Goal: Task Accomplishment & Management: Complete application form

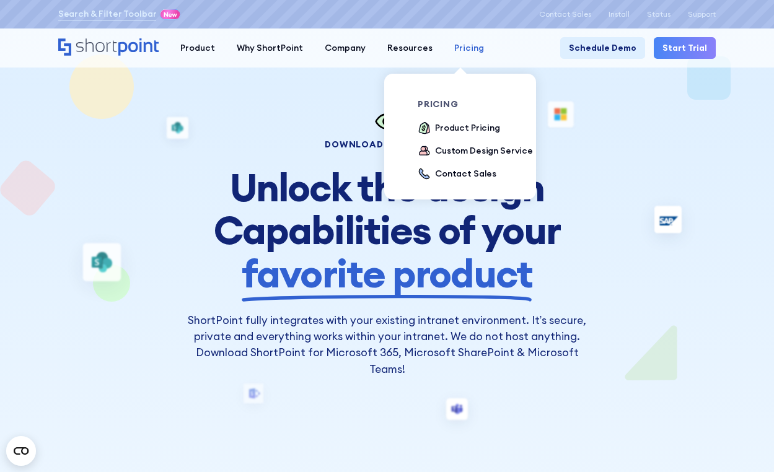
click at [455, 51] on div "Pricing" at bounding box center [469, 47] width 30 height 13
click at [435, 126] on div "Product Pricing" at bounding box center [467, 127] width 65 height 13
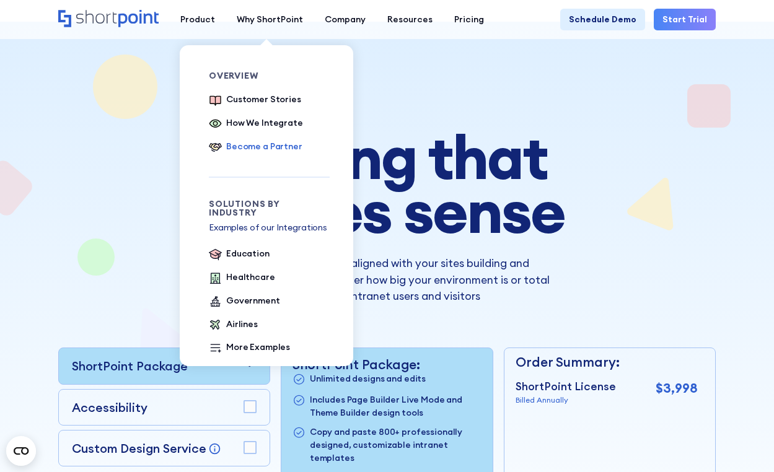
click at [242, 148] on div "Become a Partner" at bounding box center [264, 146] width 76 height 13
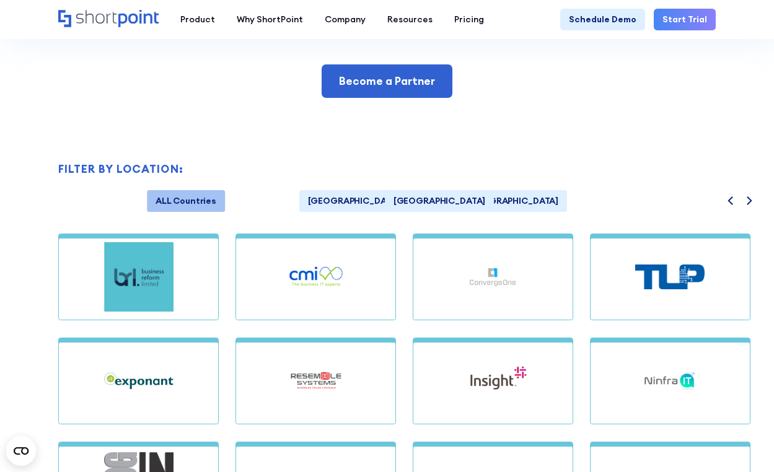
scroll to position [858, 0]
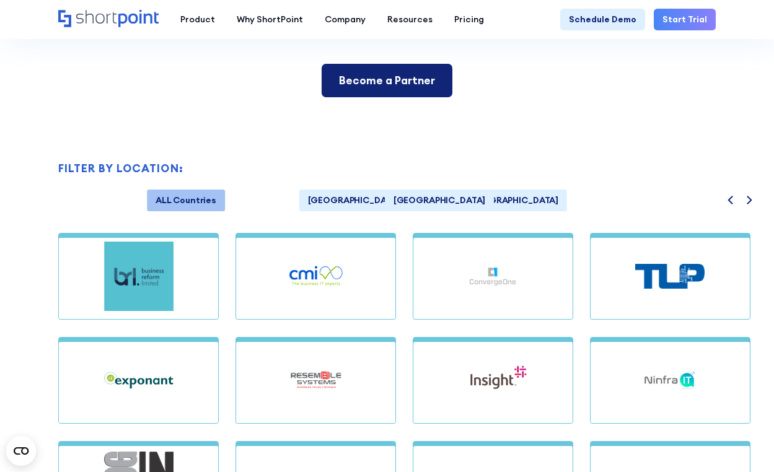
click at [400, 82] on div "Become a Partner" at bounding box center [387, 80] width 96 height 16
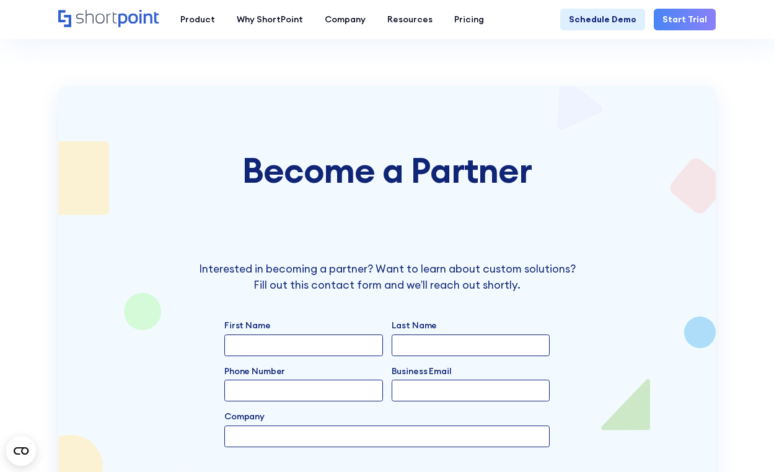
scroll to position [2472, 0]
click at [284, 337] on input "First Name" at bounding box center [303, 345] width 159 height 22
type input "Alex"
type input "Oosterman"
type input "6478594554"
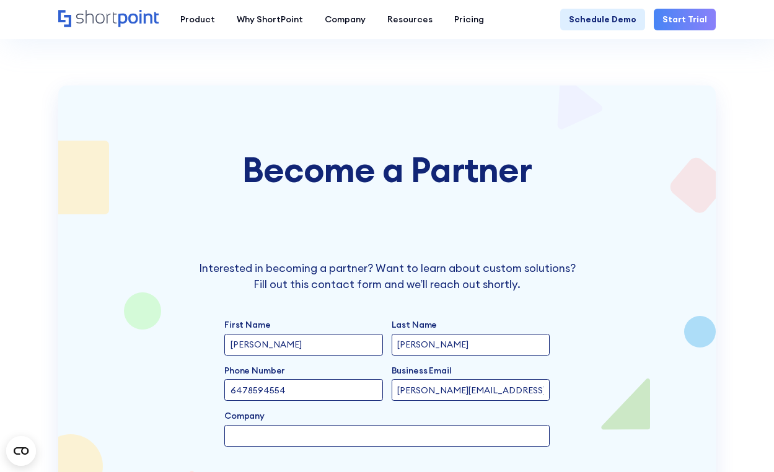
type input "alex@ut.ca"
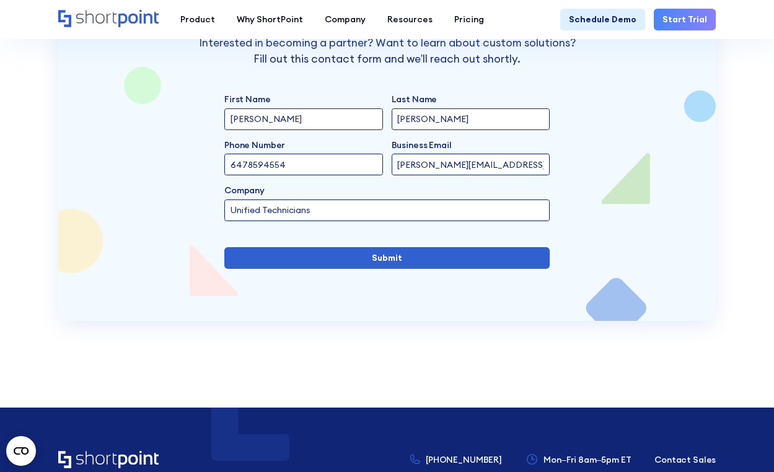
scroll to position [2697, 0]
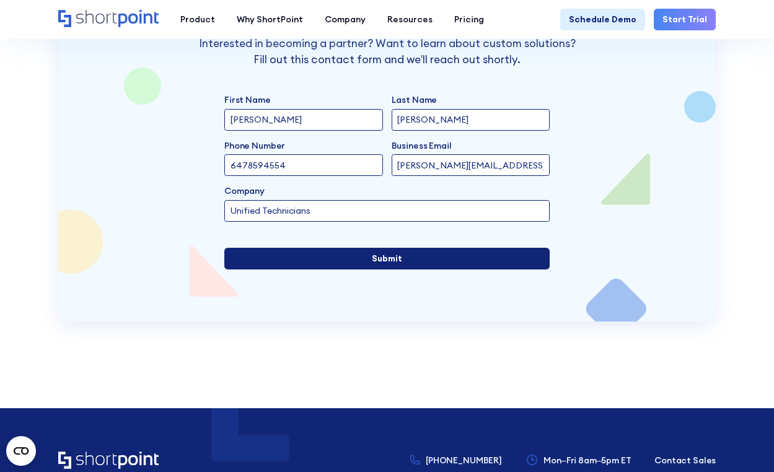
type input "Unified Technicians"
click at [351, 248] on input "Submit" at bounding box center [386, 259] width 325 height 22
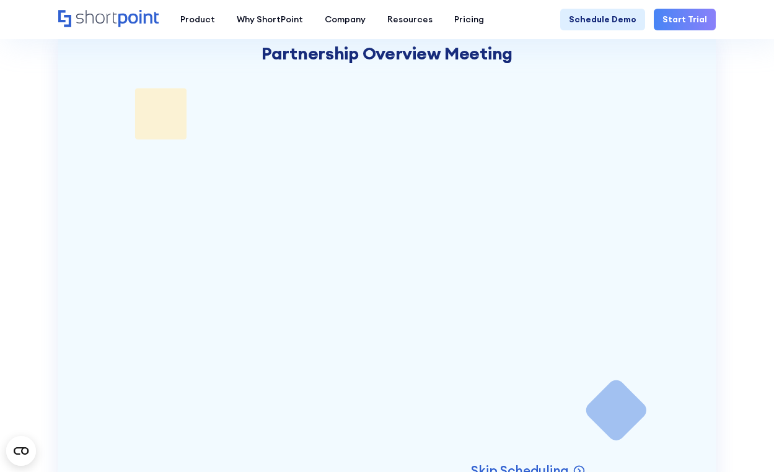
scroll to position [2531, 0]
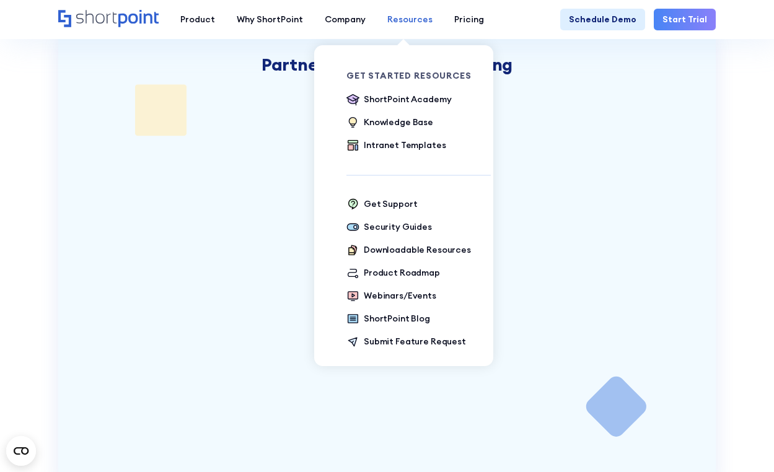
click at [403, 20] on div "Resources" at bounding box center [409, 19] width 45 height 13
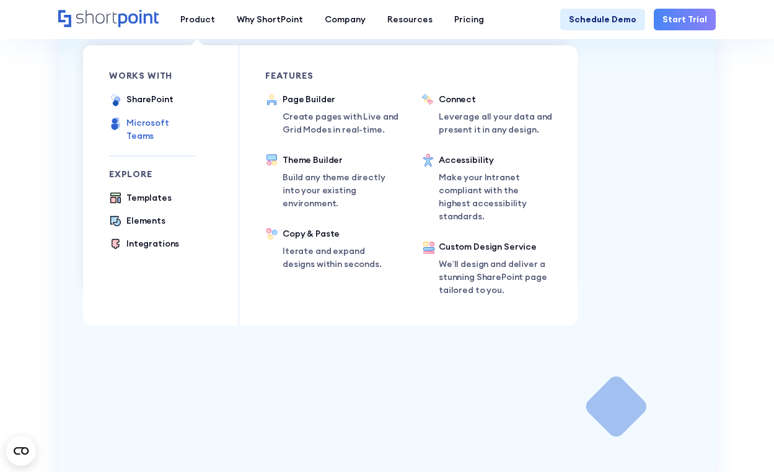
click at [171, 126] on div "Microsoft Teams" at bounding box center [160, 129] width 69 height 26
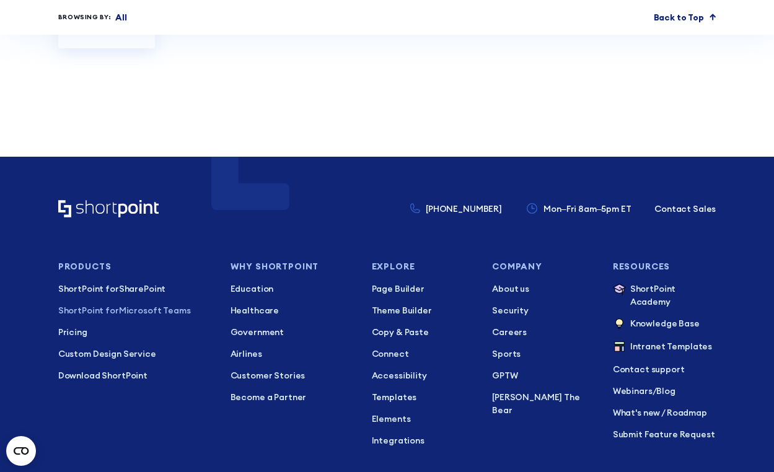
scroll to position [5538, 0]
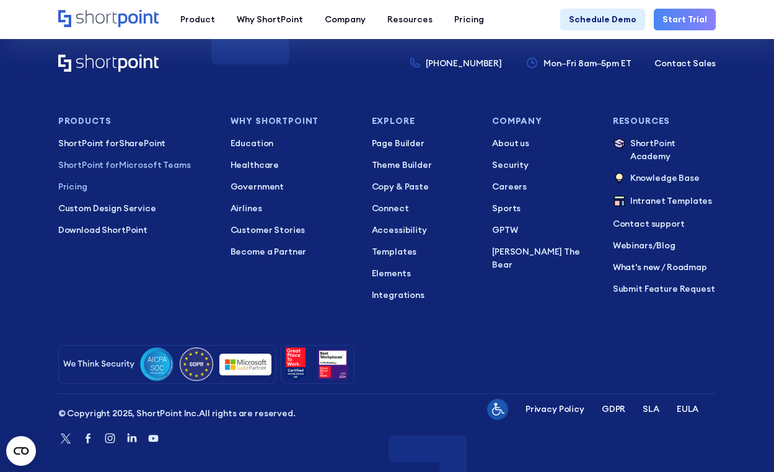
click at [94, 180] on p "Pricing" at bounding box center [135, 186] width 155 height 13
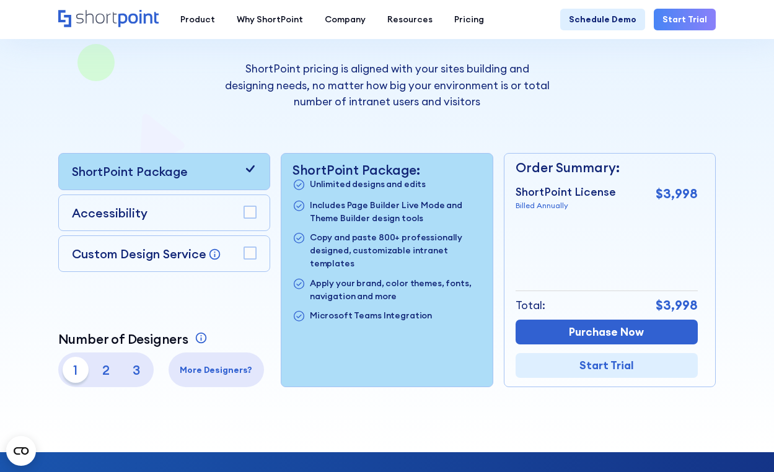
scroll to position [201, 0]
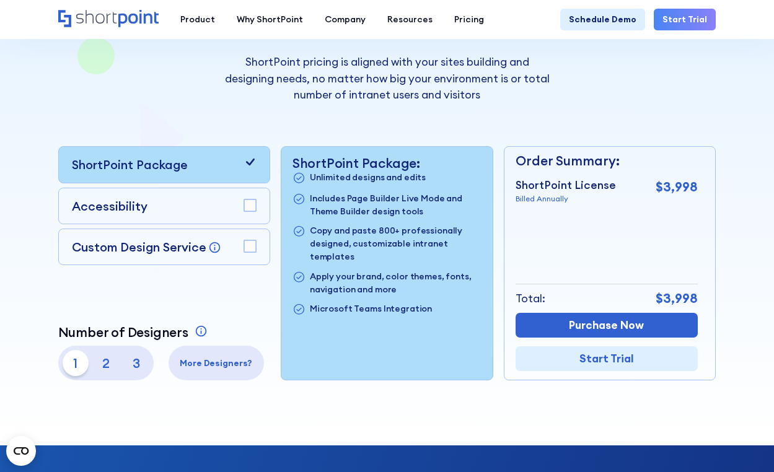
click at [118, 357] on div "1 2 3" at bounding box center [106, 363] width 87 height 26
click at [105, 360] on p "2" at bounding box center [106, 363] width 26 height 26
click at [139, 362] on p "3" at bounding box center [136, 363] width 26 height 26
click at [77, 357] on p "1" at bounding box center [76, 363] width 26 height 26
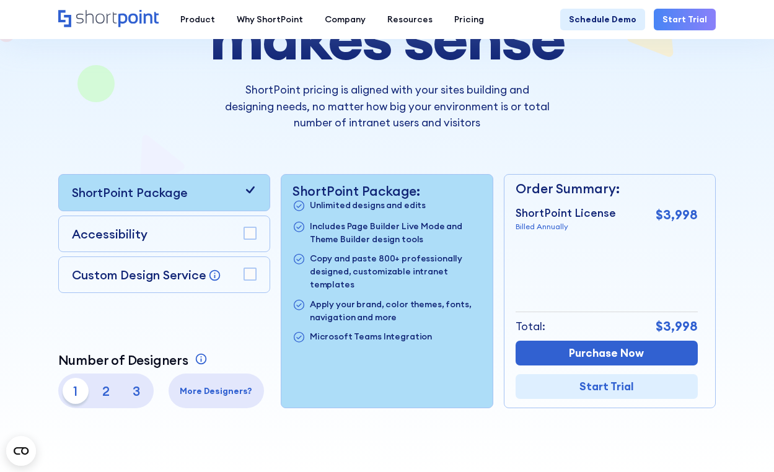
scroll to position [0, 0]
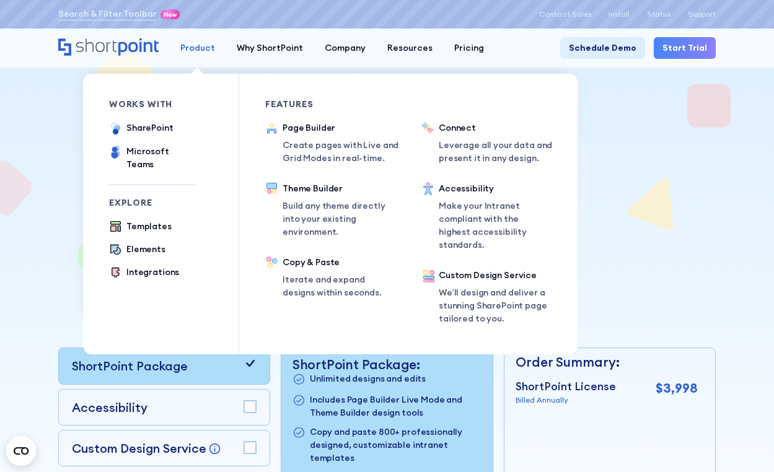
click at [198, 43] on div "Product" at bounding box center [197, 47] width 35 height 13
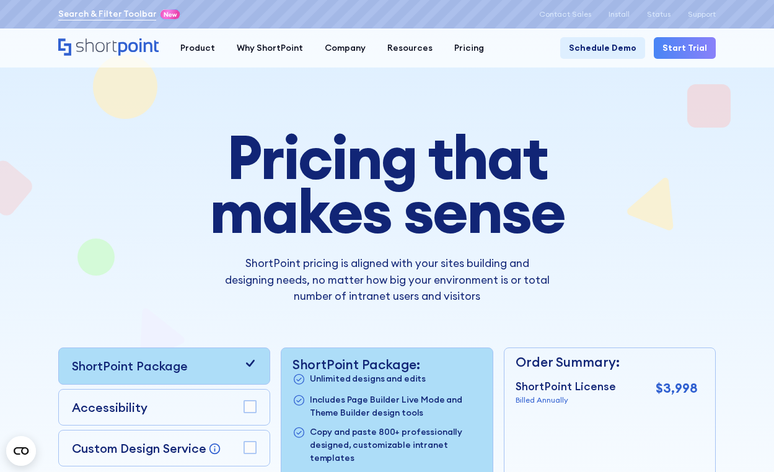
click at [123, 8] on link "Search & Filter Toolbar" at bounding box center [107, 13] width 98 height 13
